Goal: Information Seeking & Learning: Compare options

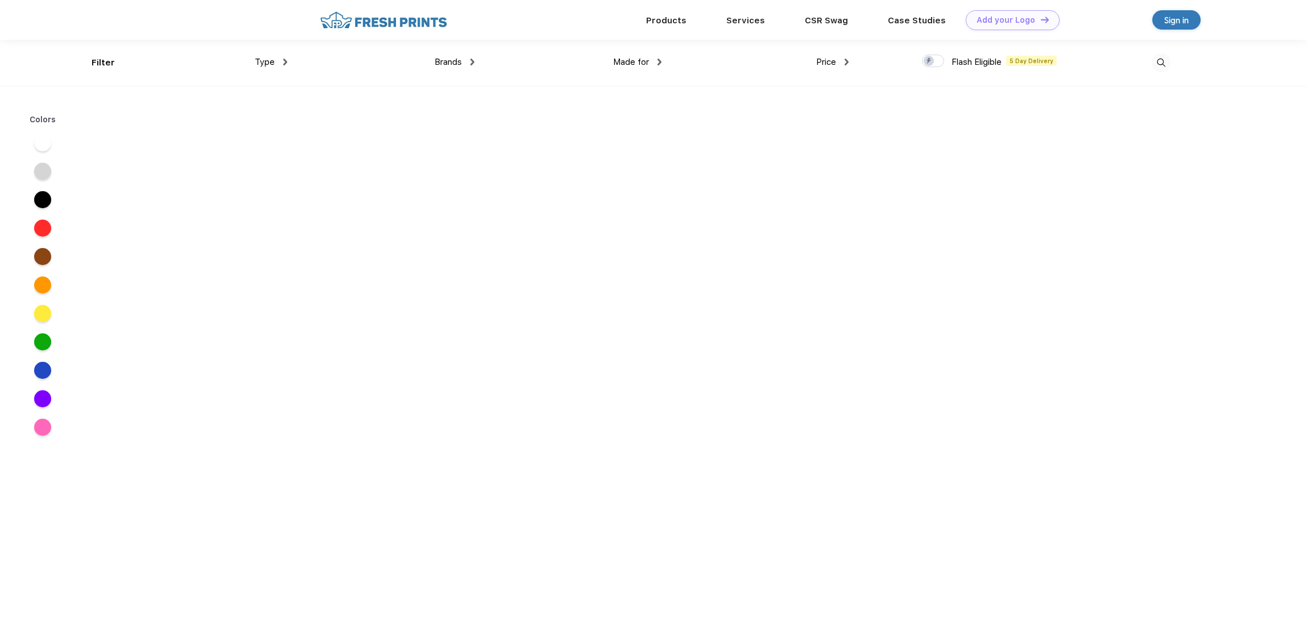
scroll to position [1, 0]
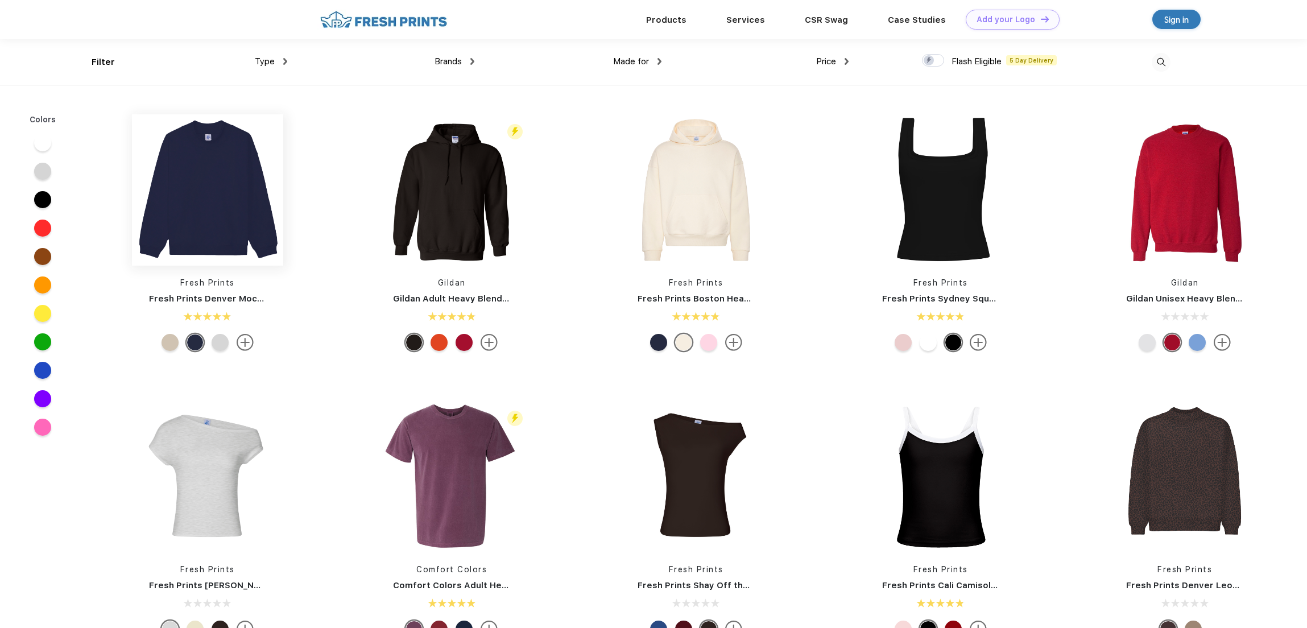
click at [230, 168] on img at bounding box center [207, 189] width 151 height 151
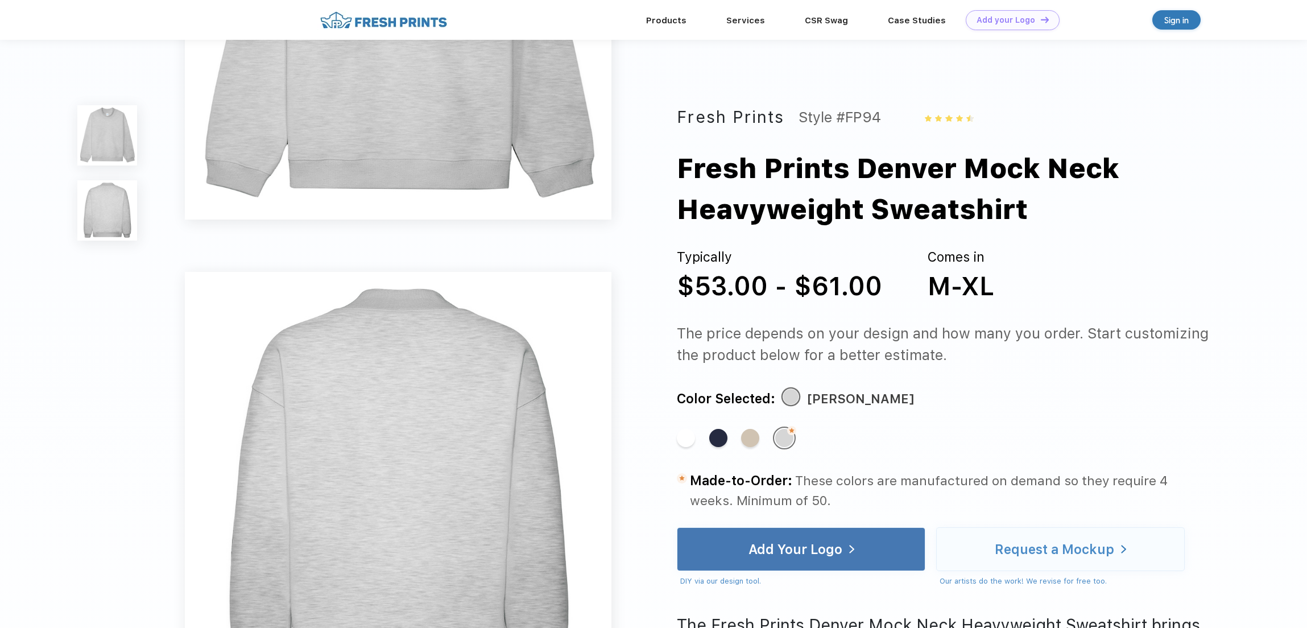
scroll to position [14, 0]
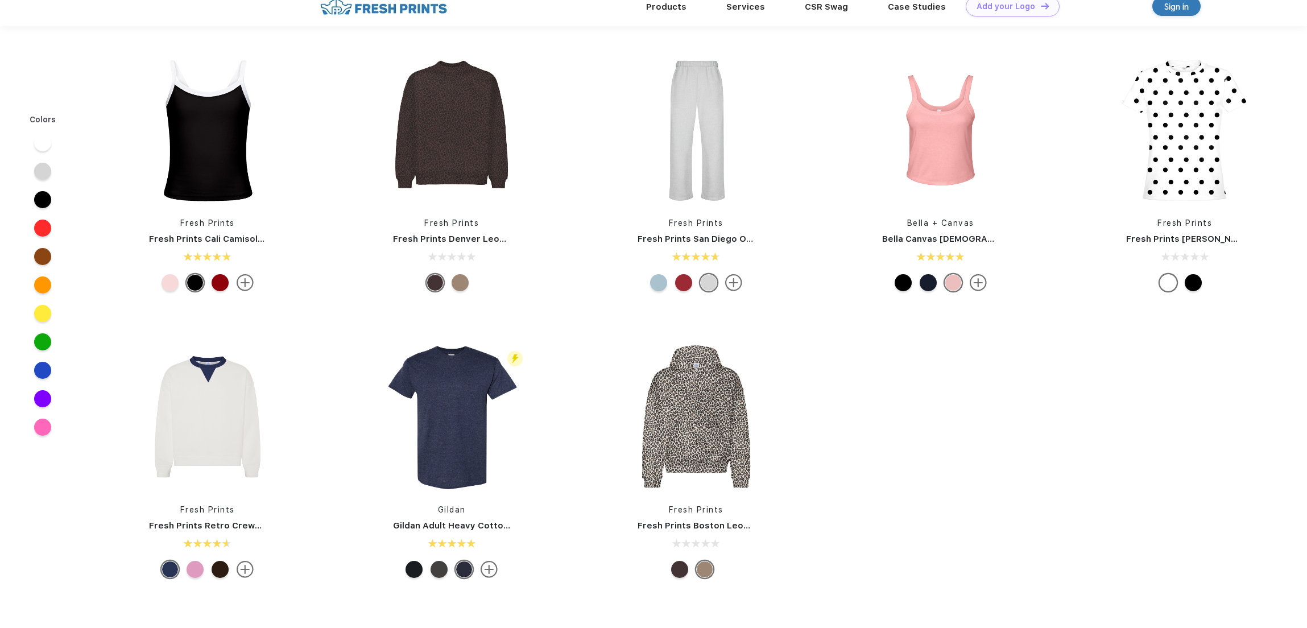
scroll to position [1, 0]
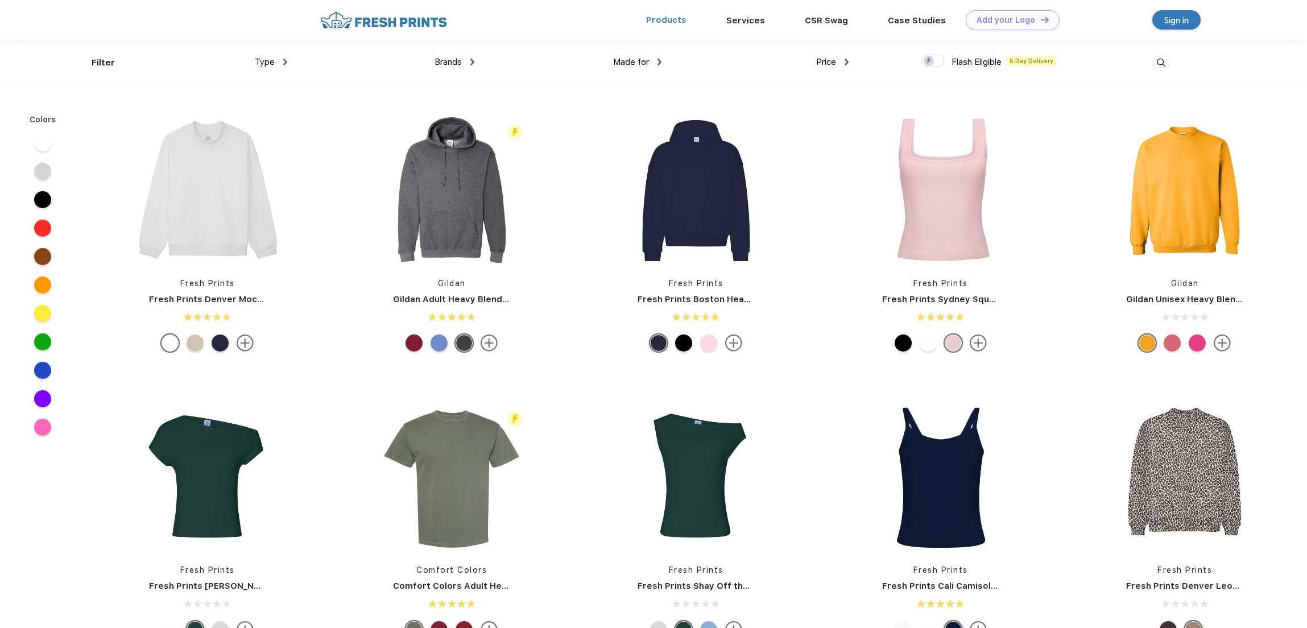
click at [682, 20] on link "Products" at bounding box center [666, 20] width 40 height 10
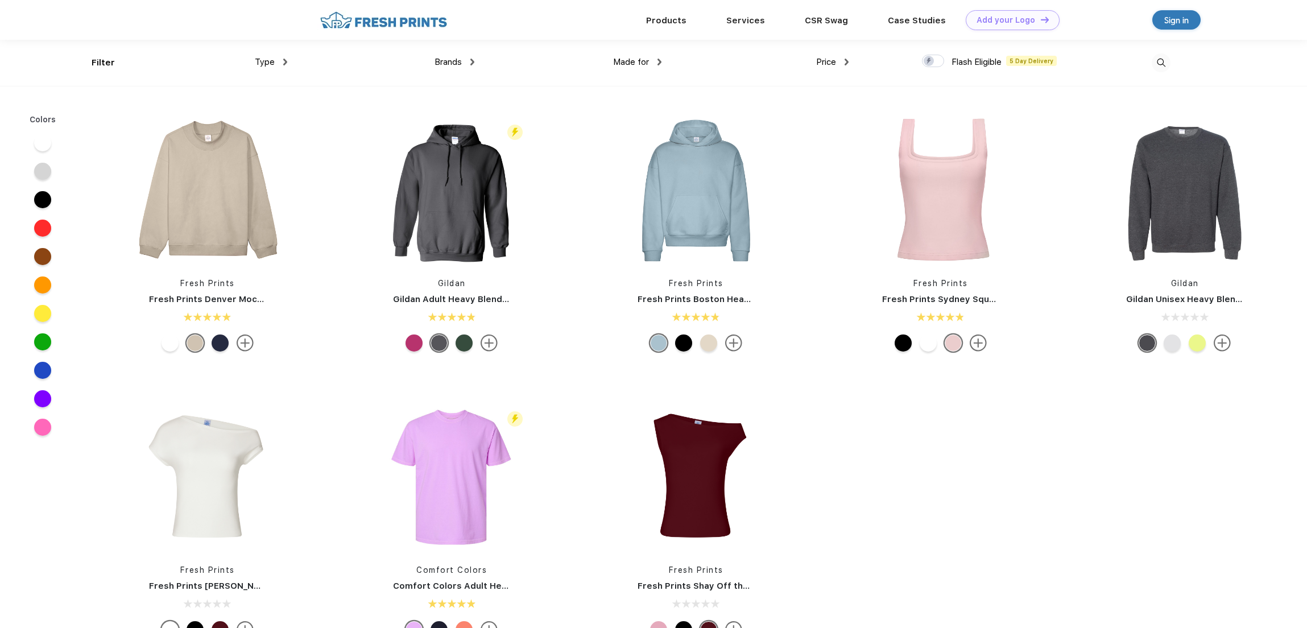
click at [456, 59] on span "Brands" at bounding box center [448, 62] width 27 height 10
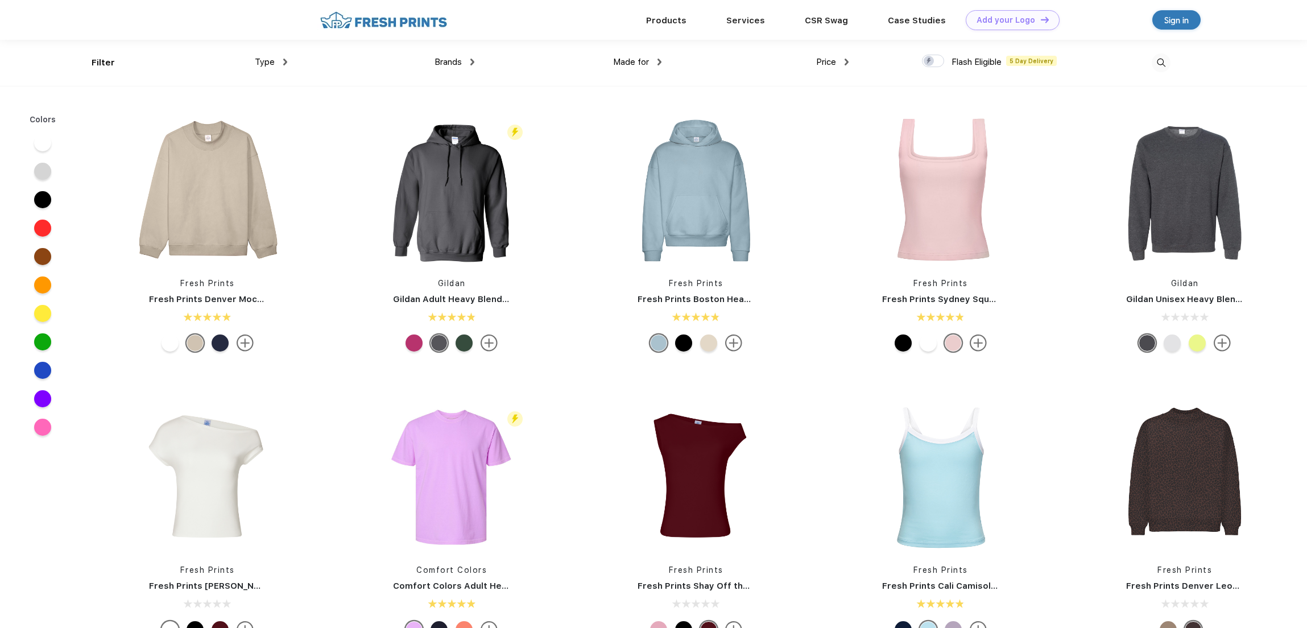
scroll to position [1, 0]
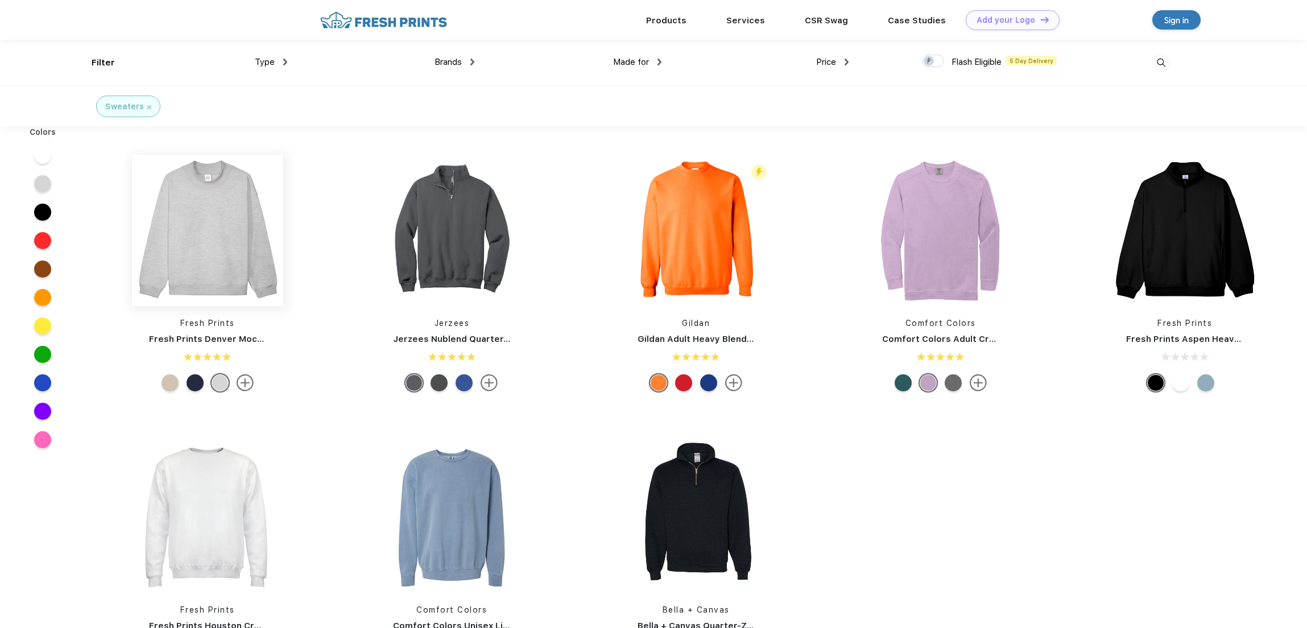
scroll to position [1, 0]
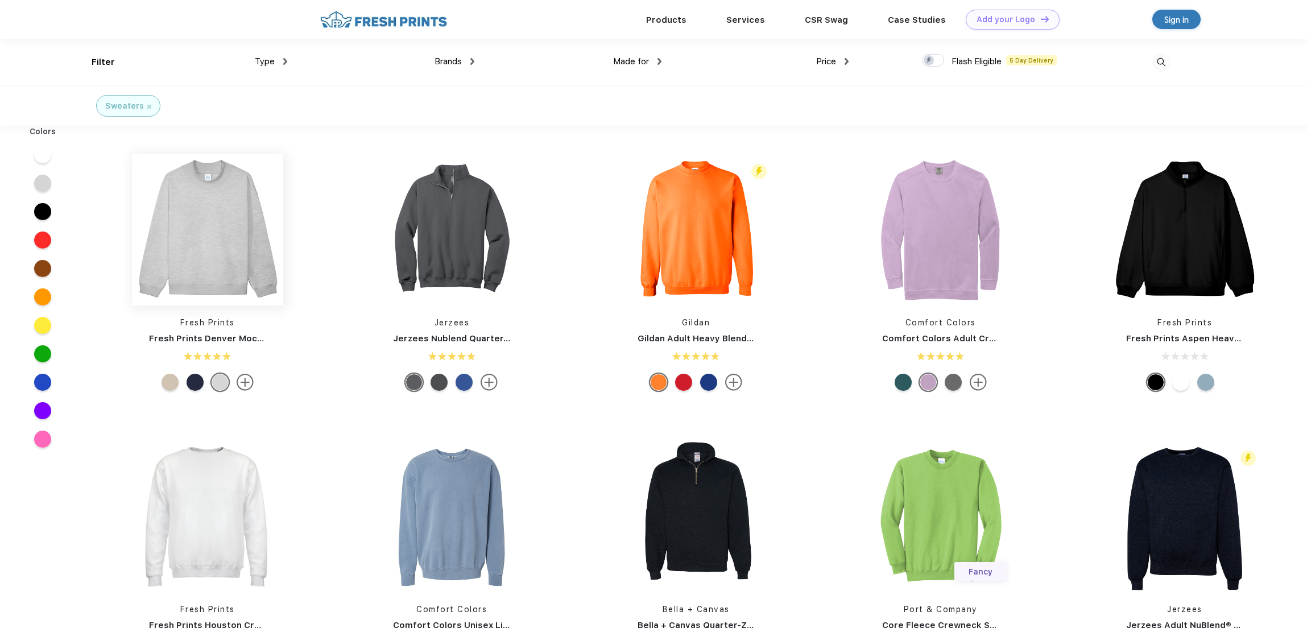
click at [251, 227] on img at bounding box center [207, 229] width 151 height 151
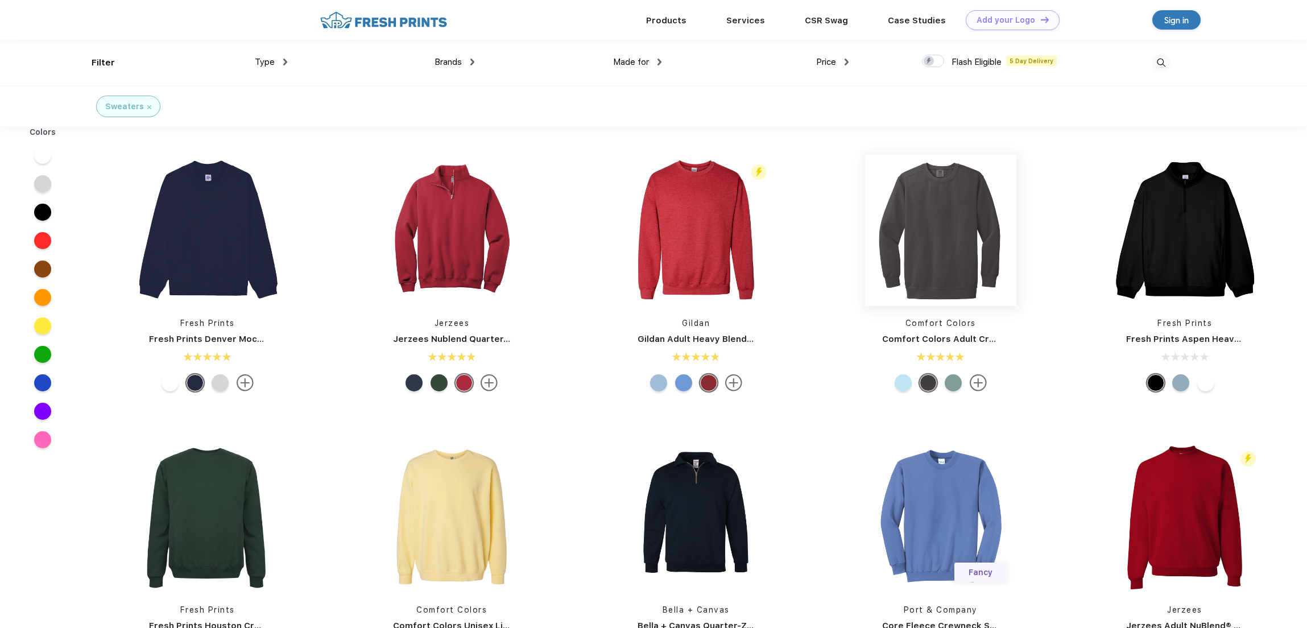
click at [997, 254] on img at bounding box center [940, 230] width 151 height 151
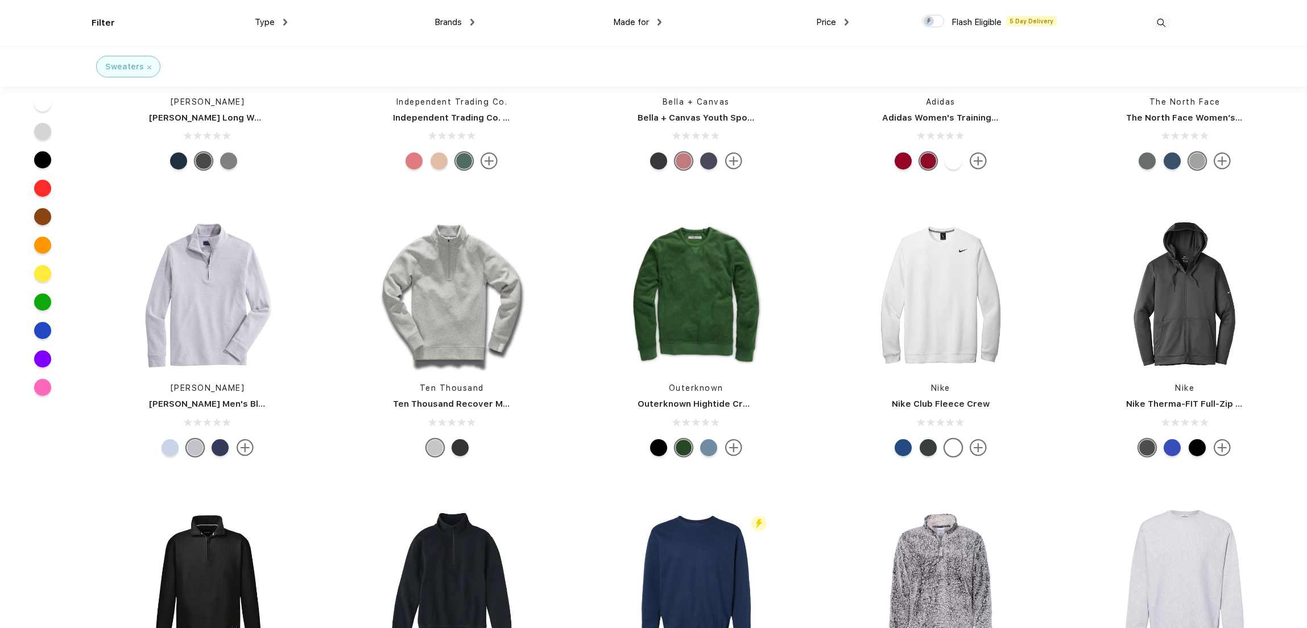
scroll to position [998, 0]
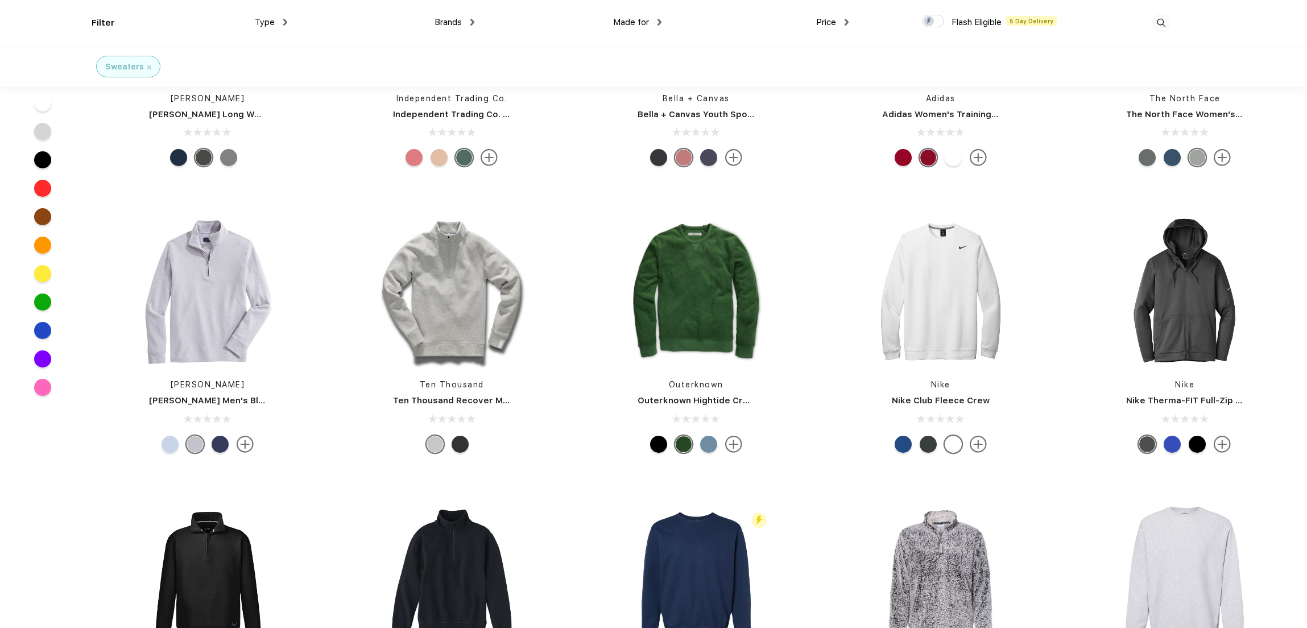
click at [1160, 26] on img at bounding box center [1161, 23] width 19 height 19
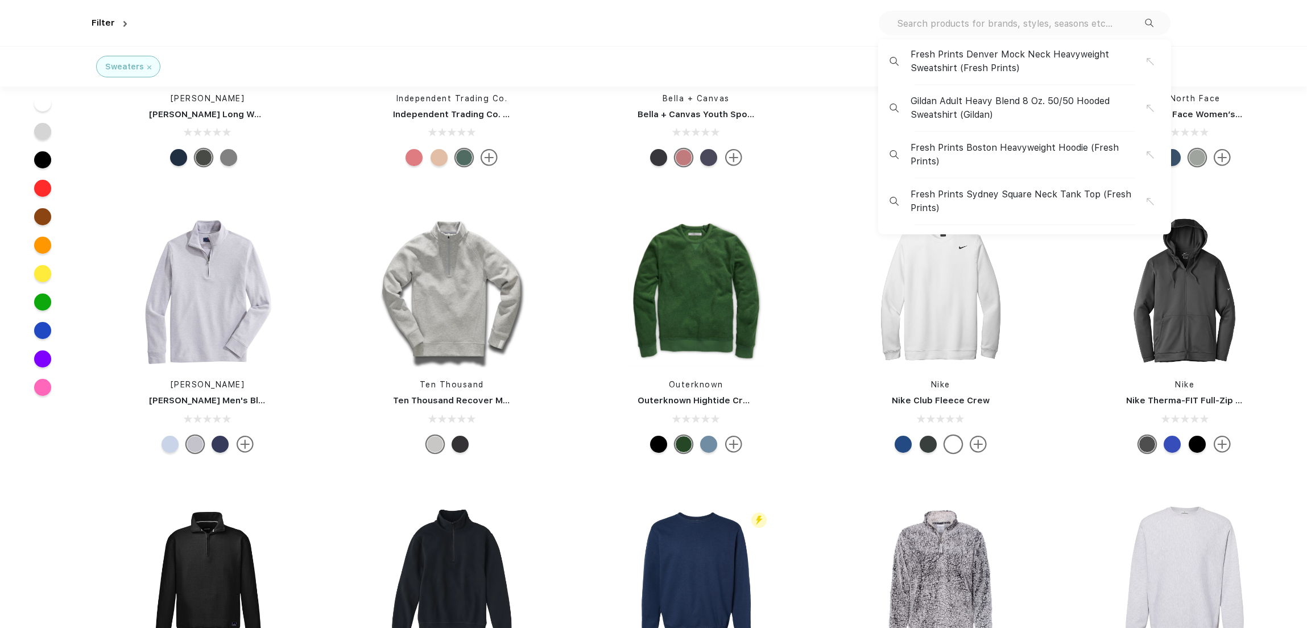
click at [1094, 24] on input "text" at bounding box center [1020, 23] width 249 height 13
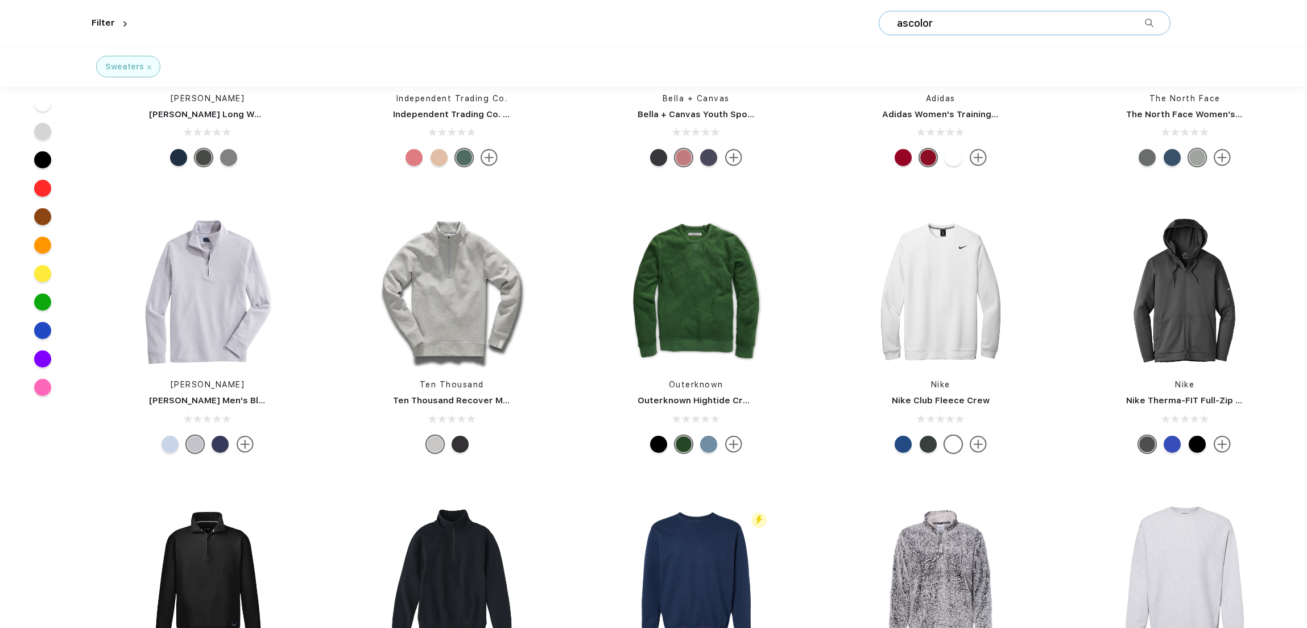
type input "ascolor"
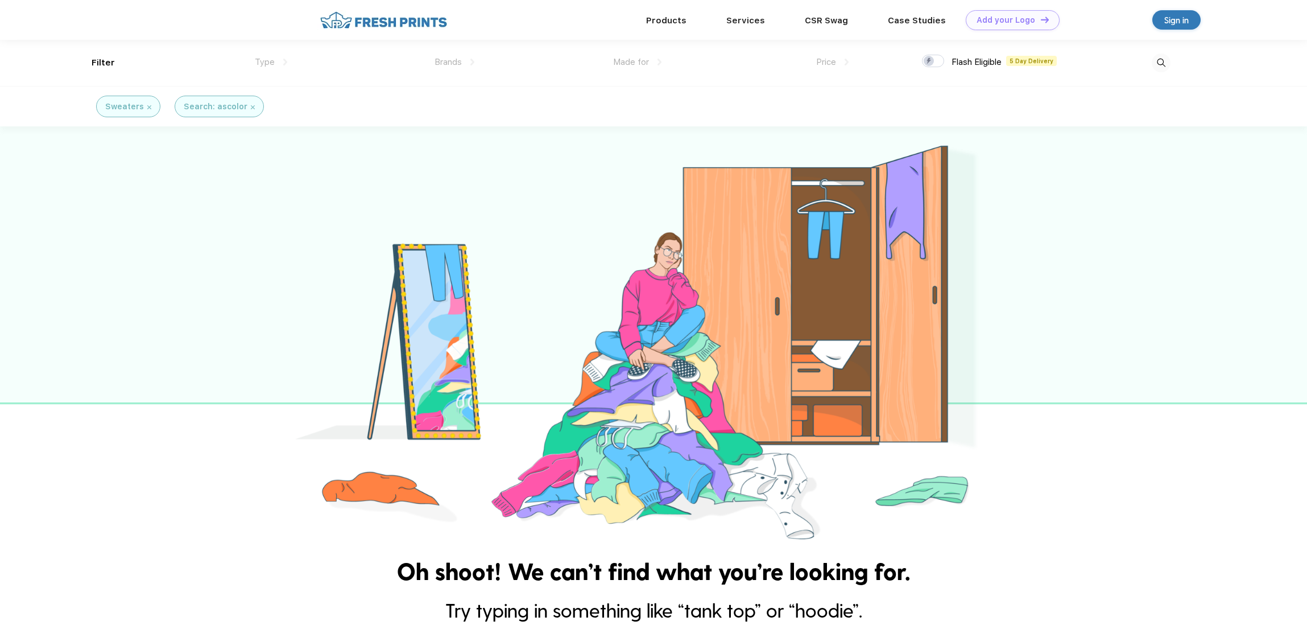
click at [388, 25] on img at bounding box center [384, 20] width 134 height 20
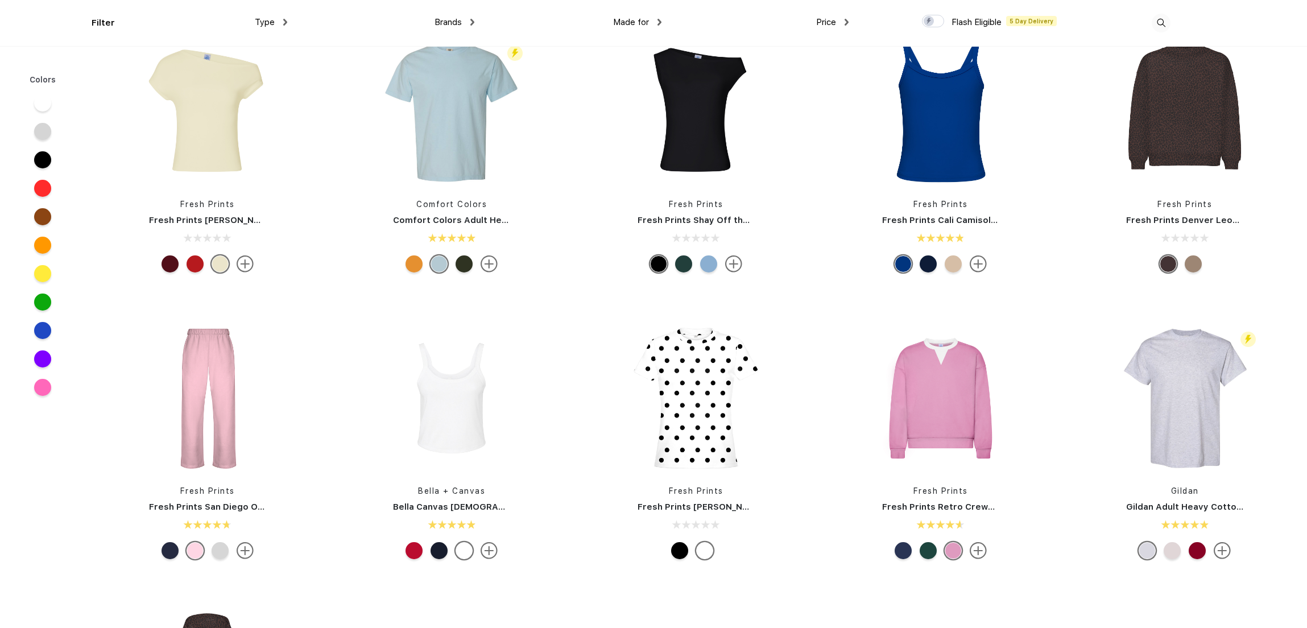
scroll to position [405, 0]
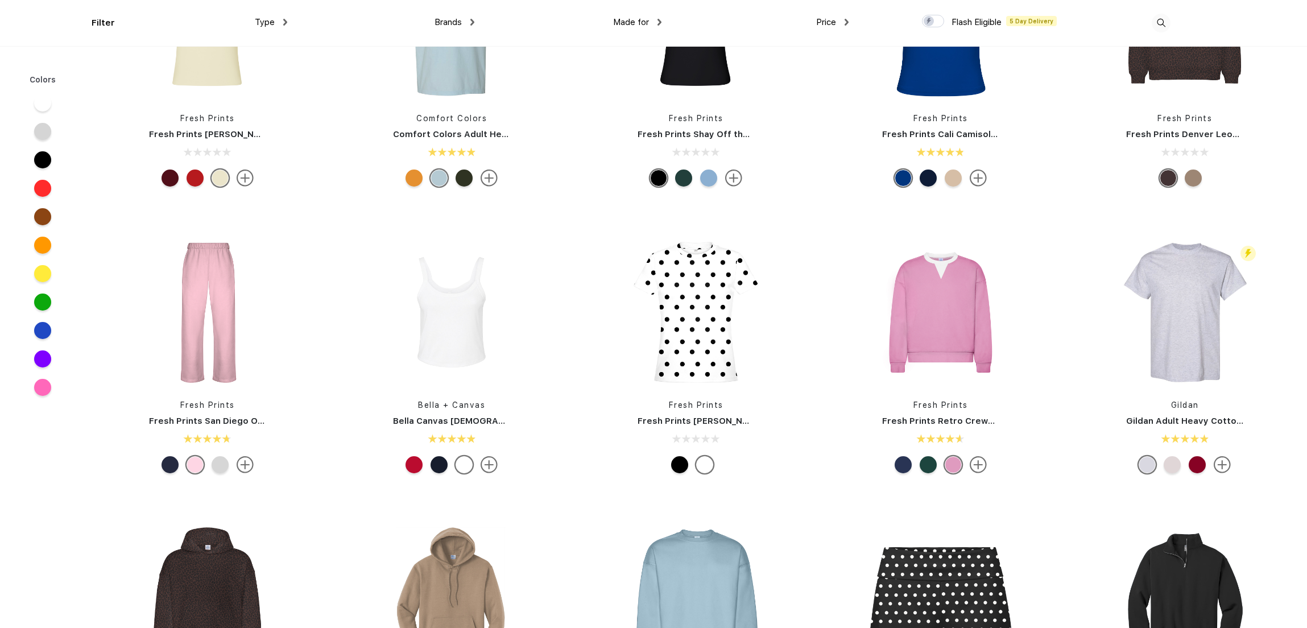
click at [452, 26] on span "Brands" at bounding box center [448, 22] width 27 height 10
click at [463, 22] on div "Brands" at bounding box center [455, 22] width 40 height 13
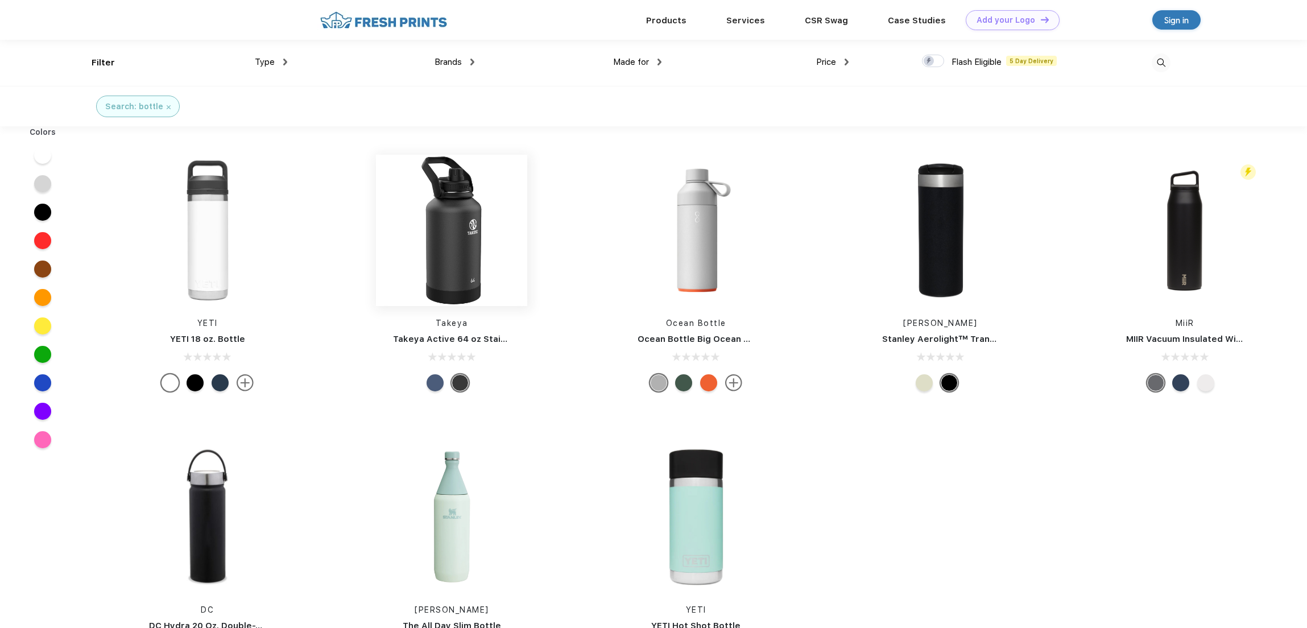
scroll to position [1, 0]
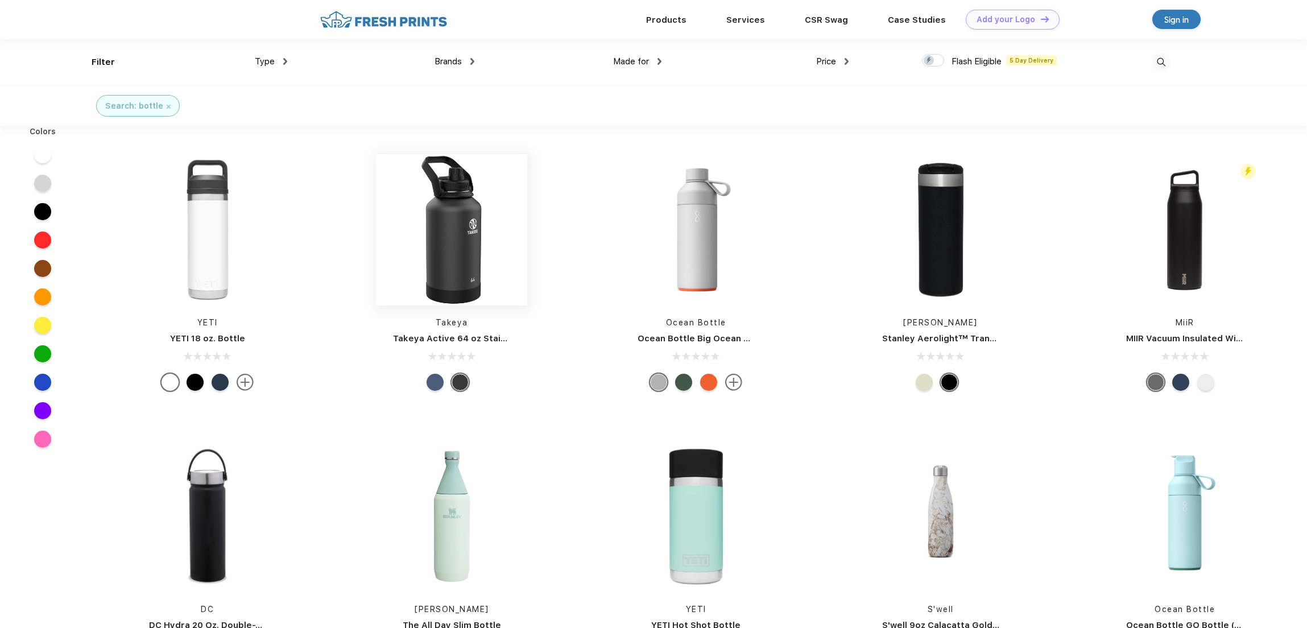
click at [483, 265] on img at bounding box center [451, 229] width 151 height 151
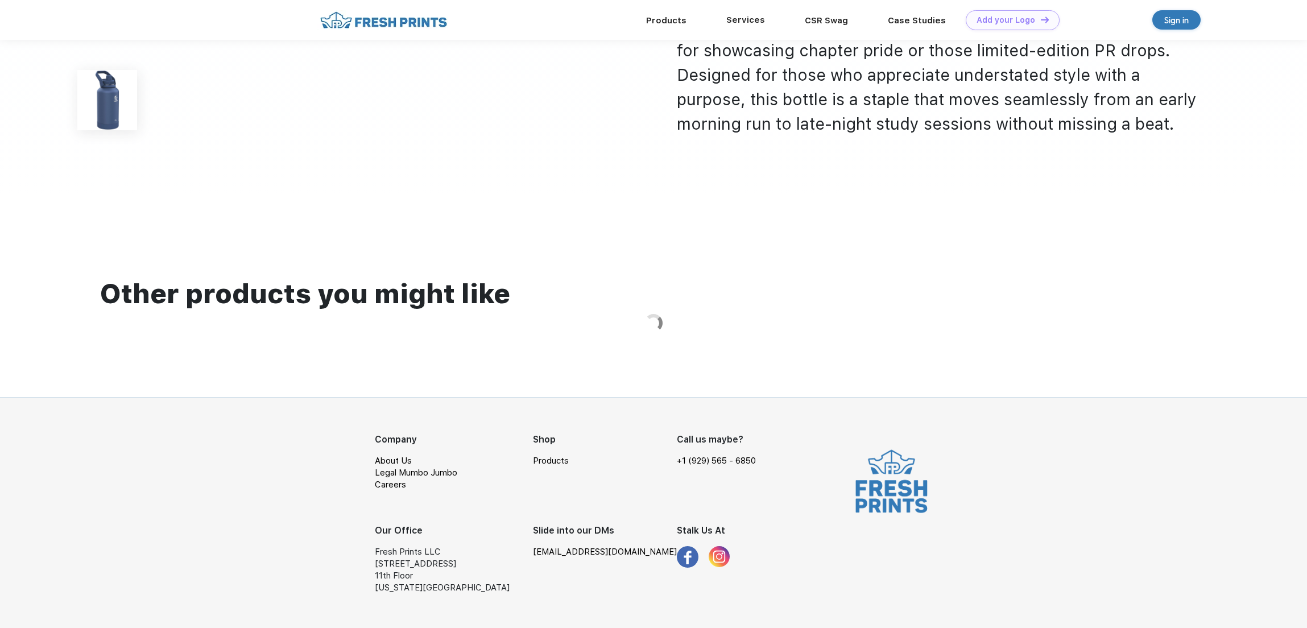
scroll to position [663, 0]
